Goal: Find specific page/section: Find specific page/section

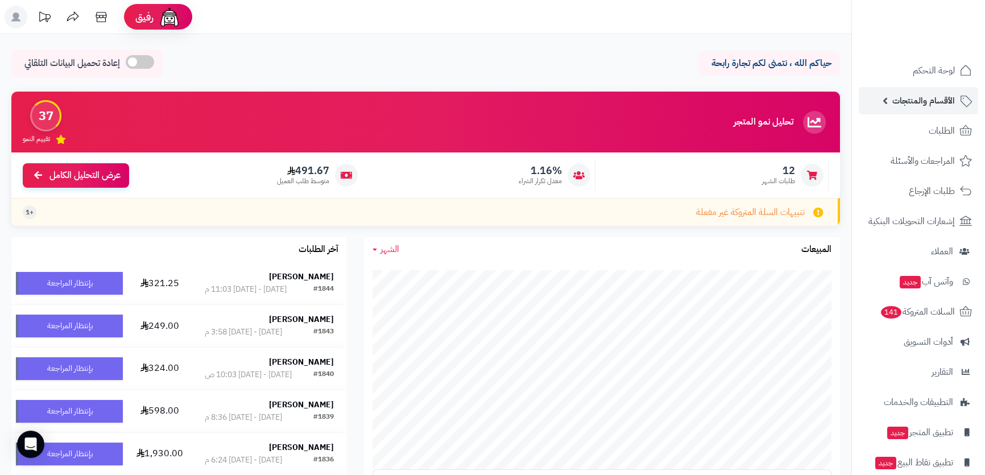
click at [909, 98] on span "الأقسام والمنتجات" at bounding box center [924, 101] width 63 height 16
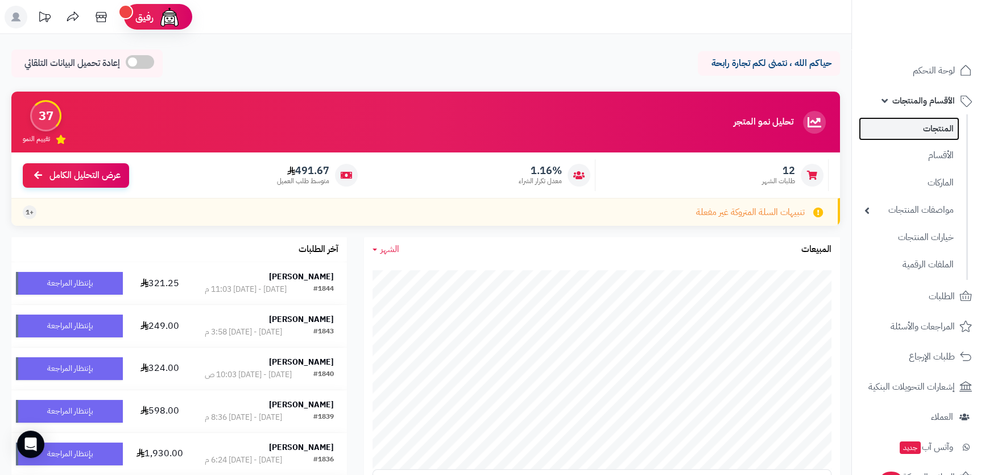
click at [917, 127] on link "المنتجات" at bounding box center [909, 128] width 101 height 23
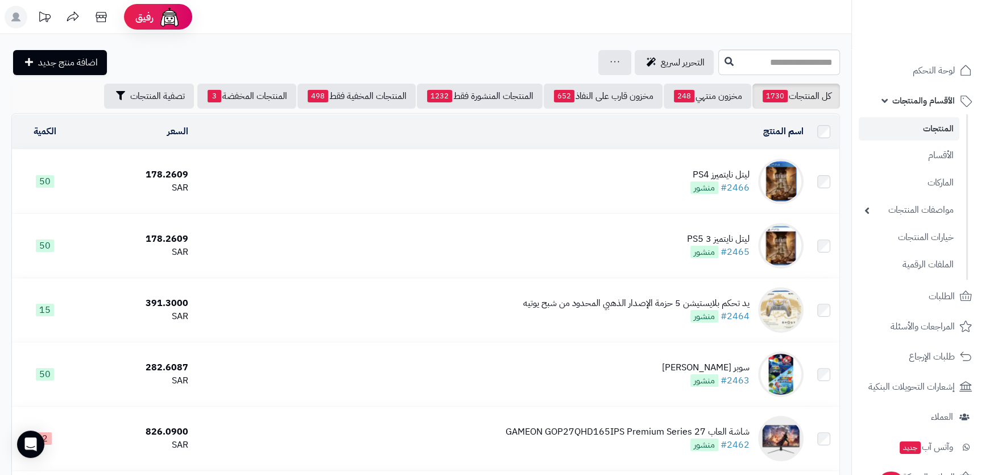
click at [890, 94] on link "الأقسام والمنتجات" at bounding box center [918, 100] width 119 height 27
